Goal: Browse casually

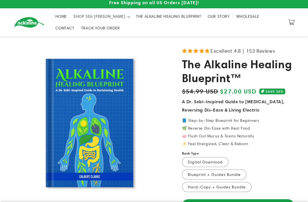
scroll to position [2, 0]
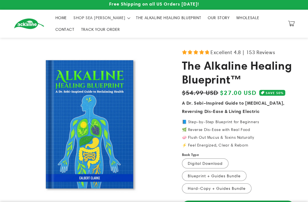
click at [250, 48] on span "Excellent 4.8 | 153 Reviews" at bounding box center [242, 52] width 65 height 9
click at [253, 53] on span "Excellent 4.8 | 153 Reviews" at bounding box center [242, 52] width 65 height 9
click at [228, 52] on span "Excellent 4.8 | 153 Reviews" at bounding box center [242, 52] width 65 height 9
click at [267, 50] on span "Excellent 4.8 | 153 Reviews" at bounding box center [242, 52] width 65 height 9
click at [270, 51] on span "Excellent 4.8 | 153 Reviews" at bounding box center [242, 52] width 65 height 9
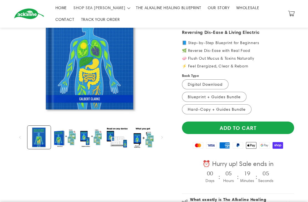
scroll to position [76, 0]
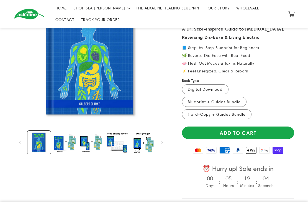
click at [66, 144] on button "Load image 2 in gallery view" at bounding box center [64, 141] width 23 height 23
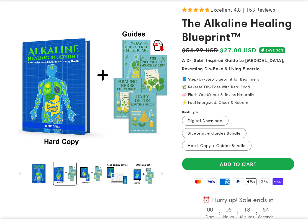
scroll to position [44, 0]
click at [91, 175] on button "Load image 3 in gallery view" at bounding box center [90, 173] width 23 height 23
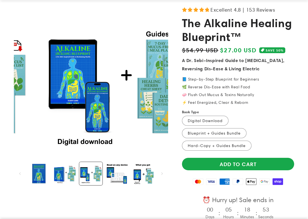
scroll to position [0, 326]
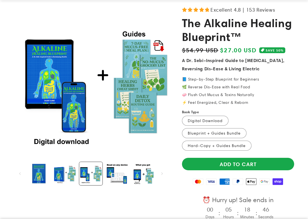
click at [119, 174] on button "Load image 4 in gallery view" at bounding box center [116, 173] width 23 height 23
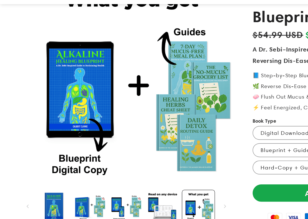
scroll to position [0, 657]
click at [142, 162] on button "Load image 5 in gallery view" at bounding box center [142, 173] width 23 height 23
click at [121, 162] on button "Load image 4 in gallery view" at bounding box center [116, 173] width 23 height 23
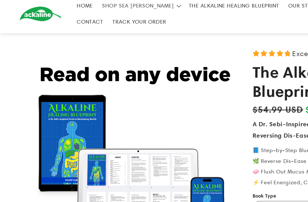
scroll to position [0, 0]
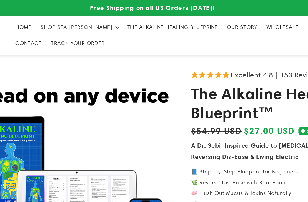
click at [208, 20] on span "OUR STORY" at bounding box center [219, 19] width 22 height 5
